Goal: Task Accomplishment & Management: Manage account settings

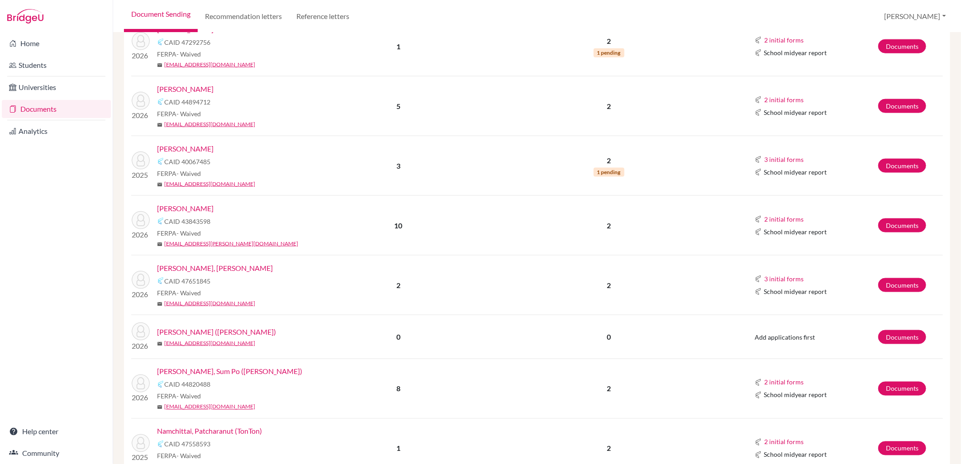
scroll to position [905, 0]
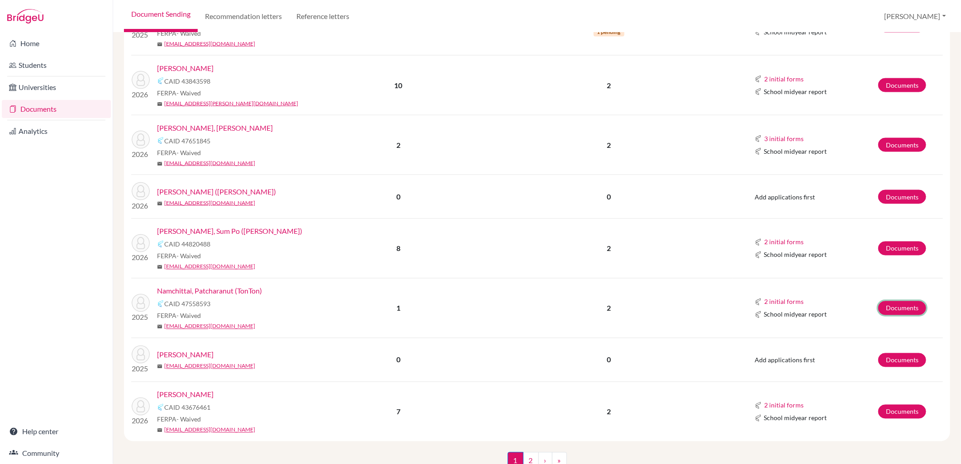
click at [891, 305] on link "Documents" at bounding box center [902, 308] width 48 height 14
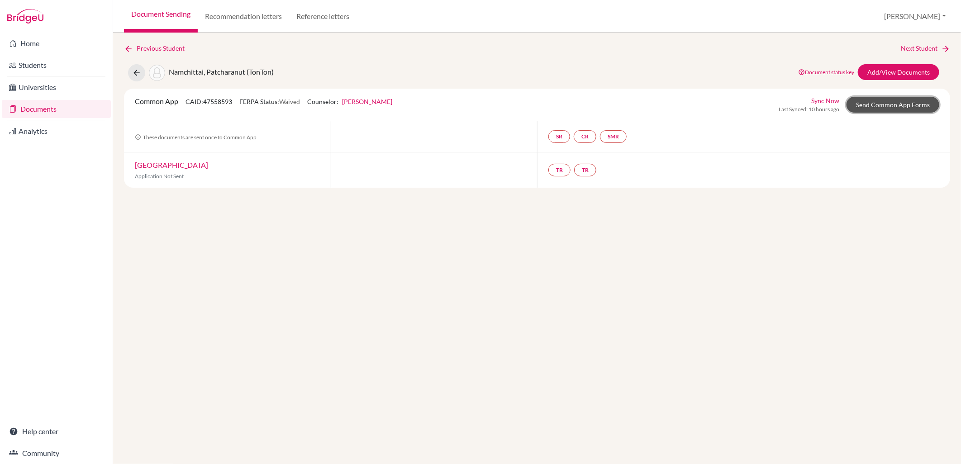
click at [912, 104] on link "Send Common App Forms" at bounding box center [893, 105] width 93 height 16
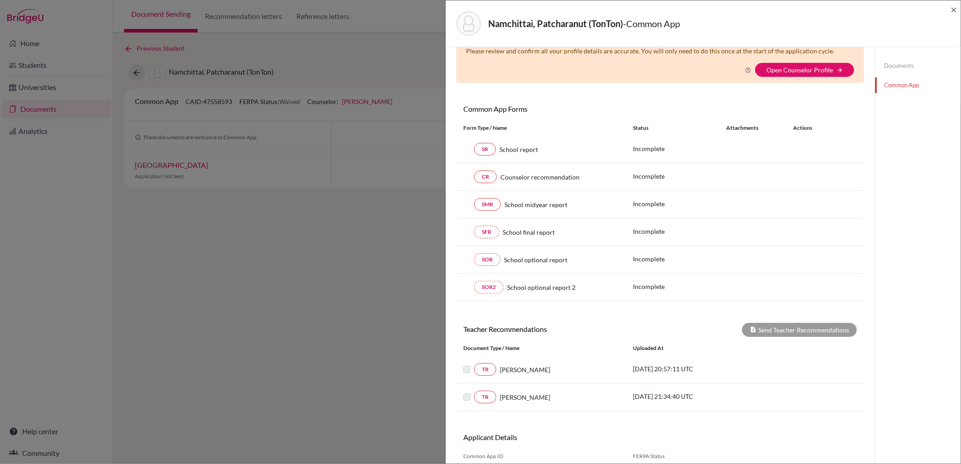
scroll to position [80, 0]
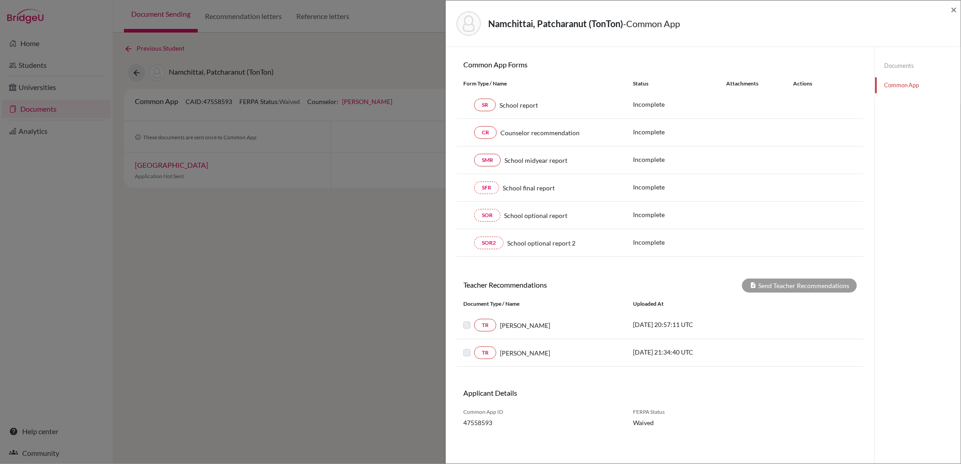
click at [894, 67] on link "Documents" at bounding box center [918, 66] width 86 height 16
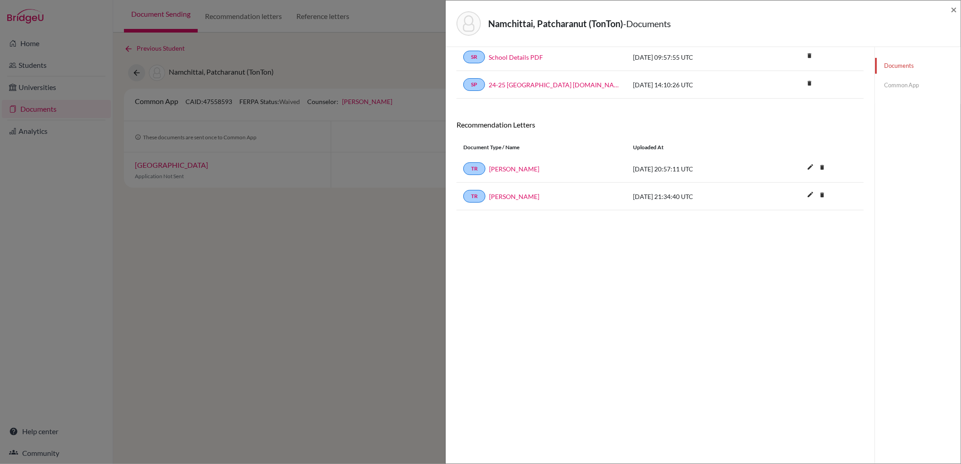
click at [896, 91] on link "Common App" at bounding box center [918, 85] width 86 height 16
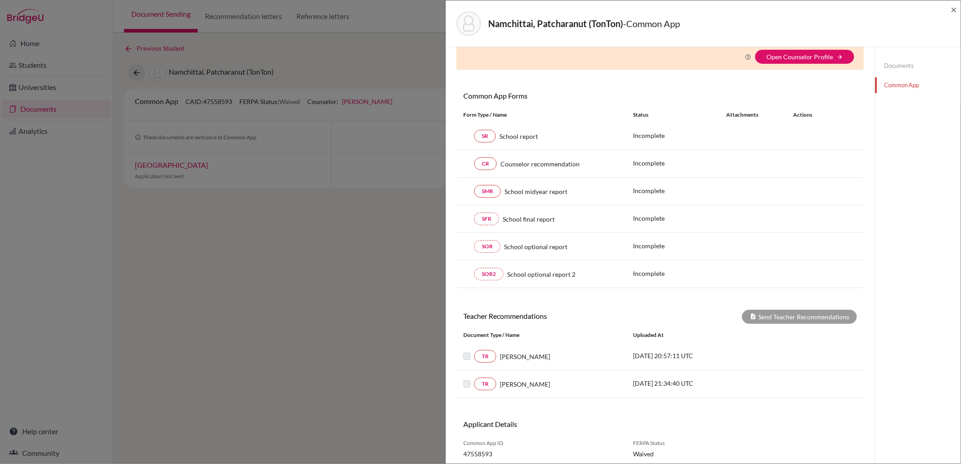
click at [891, 64] on link "Documents" at bounding box center [918, 66] width 86 height 16
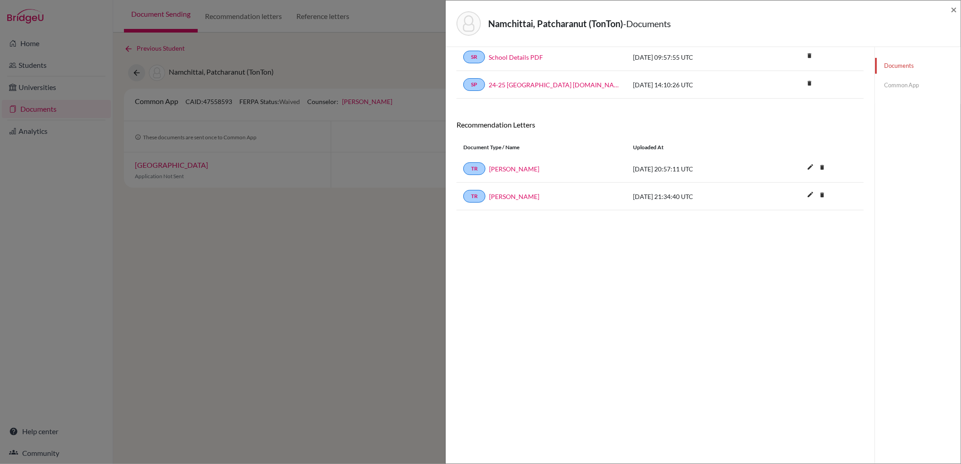
click at [899, 84] on link "Common App" at bounding box center [918, 85] width 86 height 16
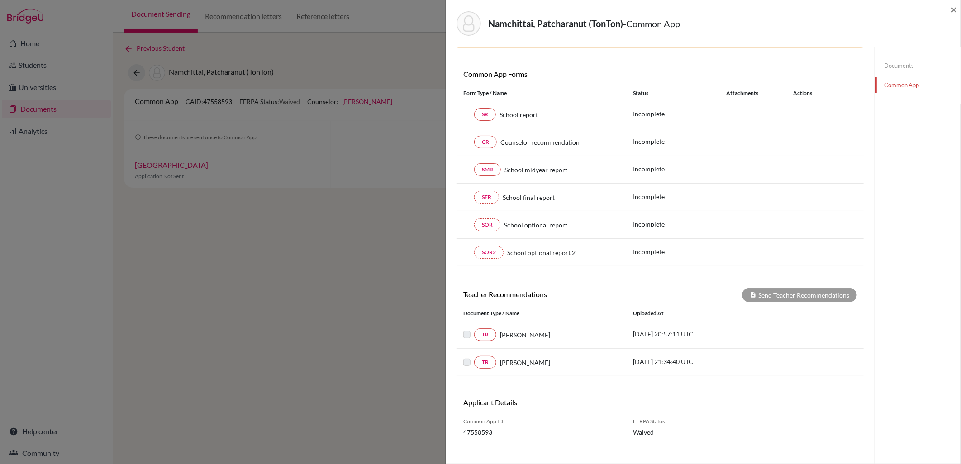
scroll to position [80, 0]
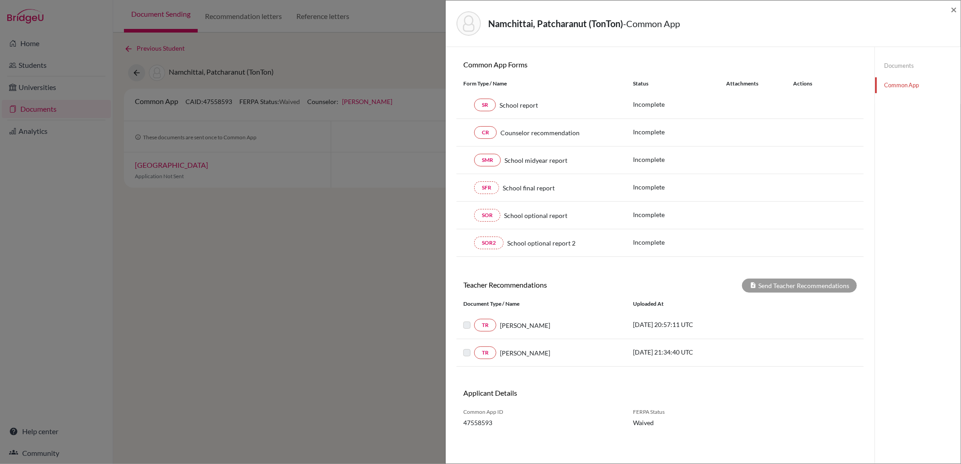
click at [886, 67] on link "Documents" at bounding box center [918, 66] width 86 height 16
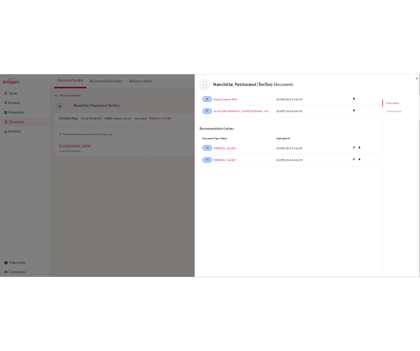
scroll to position [48, 0]
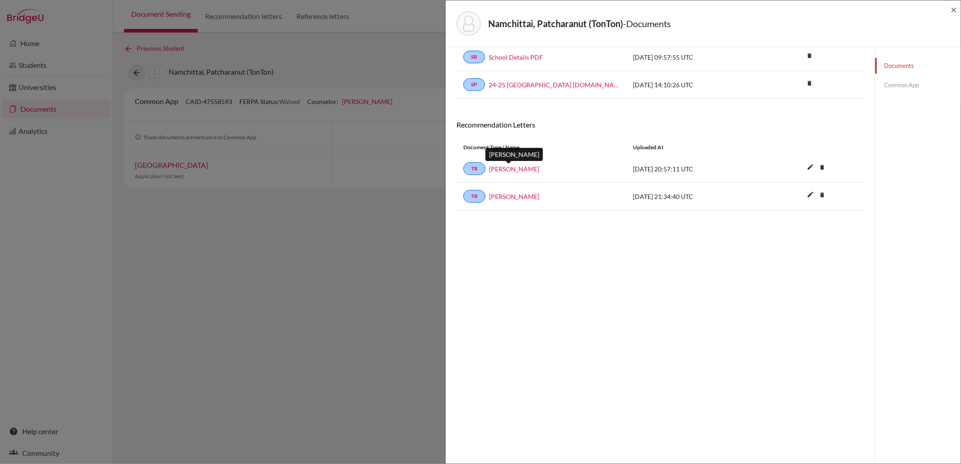
click at [520, 168] on link "Matthew King" at bounding box center [514, 169] width 50 height 10
click at [524, 196] on link "Luke Ronaldson" at bounding box center [514, 197] width 50 height 10
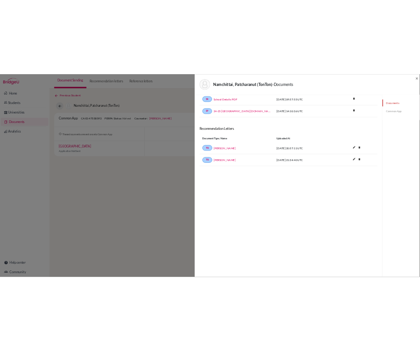
scroll to position [0, 0]
